Goal: Task Accomplishment & Management: Manage account settings

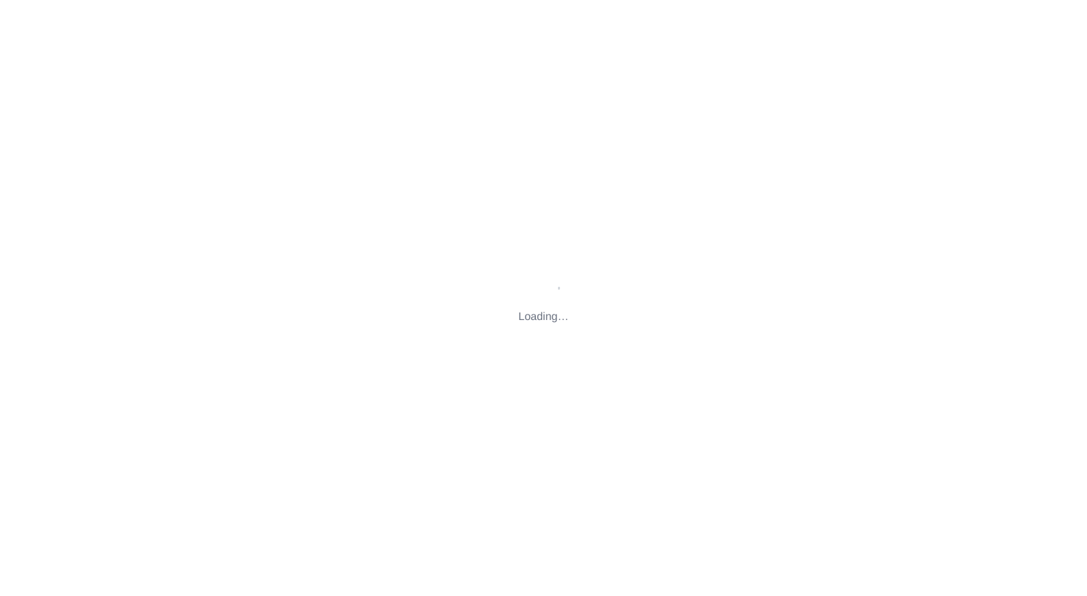
type input "[STREET_ADDRESS][US_STATE]"
type input "[EMAIL_ADDRESS][DOMAIN_NAME]"
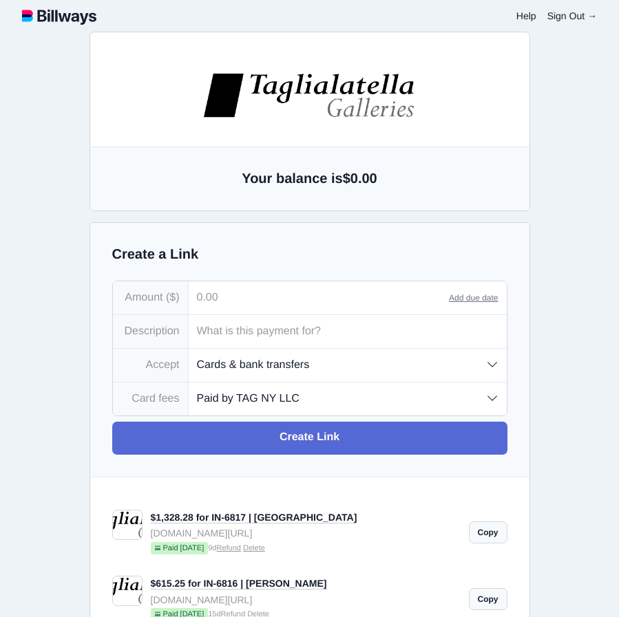
click at [291, 297] on input "tel" at bounding box center [319, 297] width 261 height 33
type input "6,410.00"
click at [319, 332] on input "text" at bounding box center [348, 331] width 318 height 33
type input "IN-6822 | GREEN"
click at [332, 403] on select "Paid by TAG NY LLC Paid by customer (US) Paid by customer (Int'l)" at bounding box center [348, 399] width 318 height 32
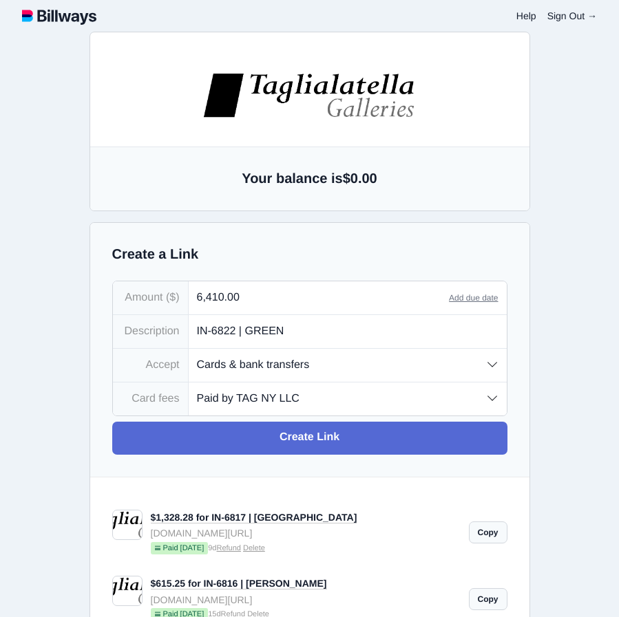
select select "customer"
click at [189, 384] on select "Paid by TAG NY LLC Paid by customer (US) Paid by customer (Int'l)" at bounding box center [348, 399] width 318 height 32
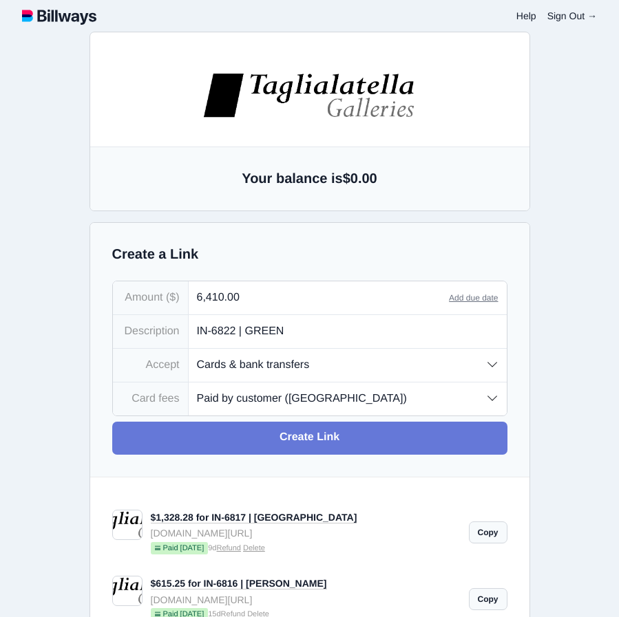
click at [314, 440] on link "Create Link" at bounding box center [309, 438] width 395 height 33
type input "[EMAIL_ADDRESS][DOMAIN_NAME]"
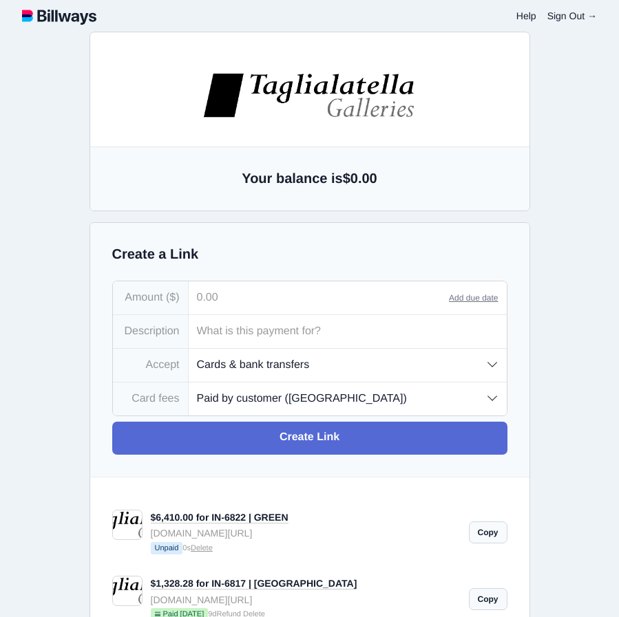
click at [490, 537] on link "Copy" at bounding box center [488, 533] width 39 height 22
